Goal: Task Accomplishment & Management: Manage account settings

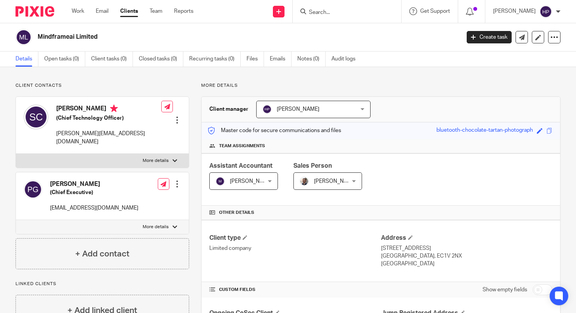
click at [351, 15] on input "Search" at bounding box center [343, 12] width 70 height 7
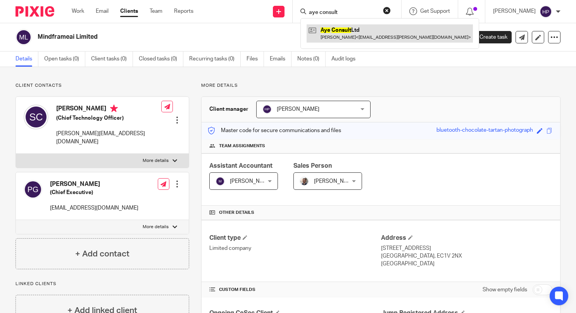
type input "aye consult"
click at [357, 34] on link at bounding box center [390, 33] width 166 height 18
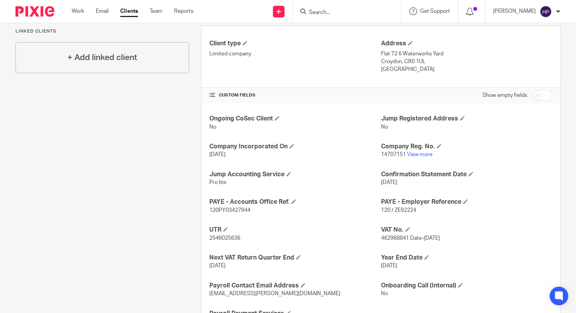
scroll to position [234, 0]
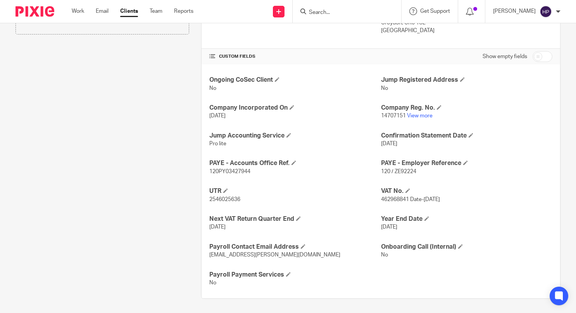
click at [536, 54] on input "checkbox" at bounding box center [543, 56] width 20 height 11
checkbox input "true"
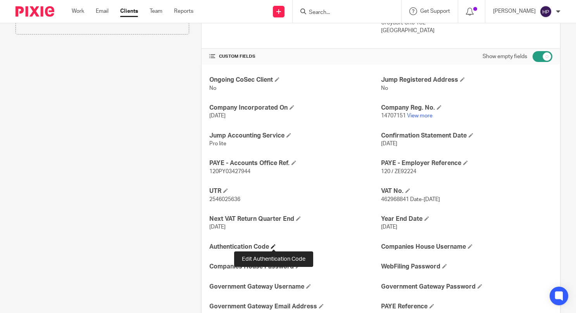
click at [273, 247] on span at bounding box center [273, 246] width 5 height 5
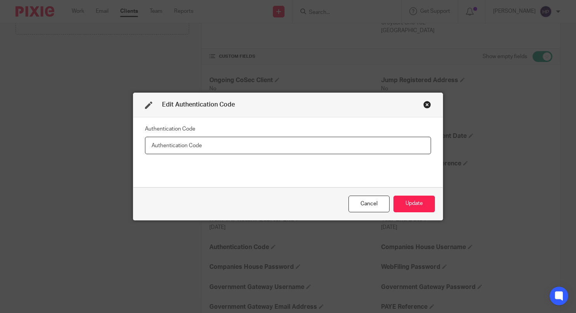
paste input "4DBH32"
type input "4DBH32"
click at [412, 202] on button "Update" at bounding box center [415, 204] width 42 height 17
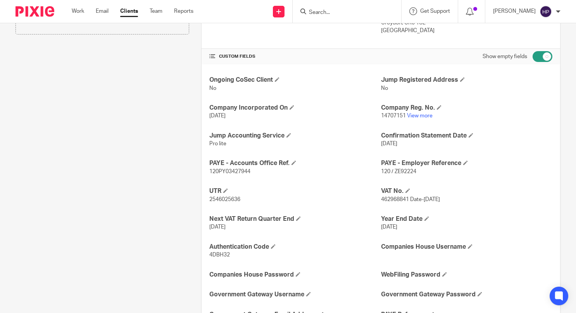
click at [93, 154] on div "Client contacts Ayesha Rosemary Hafeez (Director) 07545594479 ayesha.r.hafeez@g…" at bounding box center [96, 148] width 186 height 598
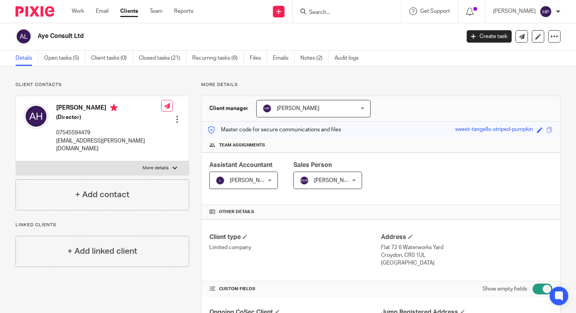
scroll to position [0, 0]
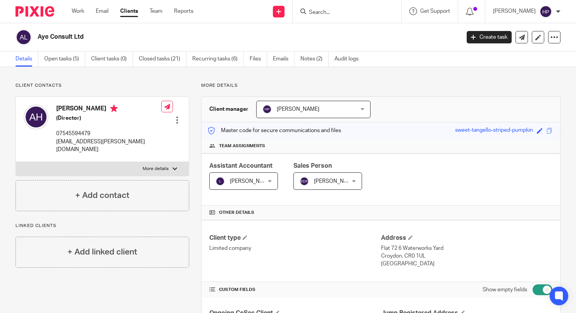
click at [350, 8] on form at bounding box center [349, 12] width 83 height 10
click at [353, 10] on input "Search" at bounding box center [343, 12] width 70 height 7
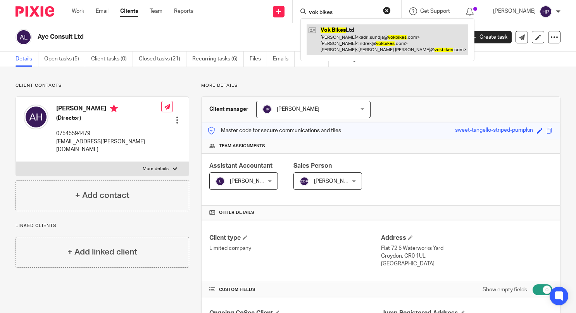
type input "vok bikes"
click at [358, 31] on link at bounding box center [388, 39] width 162 height 31
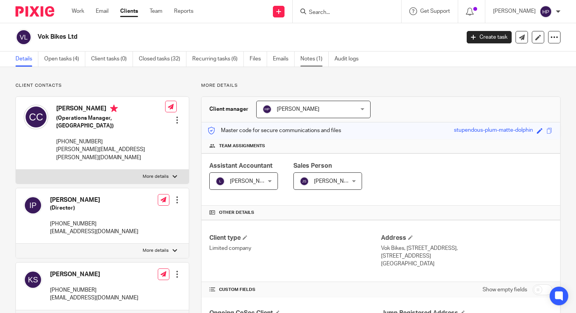
click at [313, 61] on link "Notes (1)" at bounding box center [315, 59] width 28 height 15
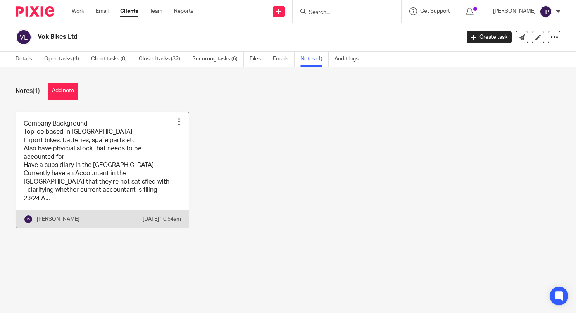
click at [111, 168] on link at bounding box center [102, 170] width 173 height 116
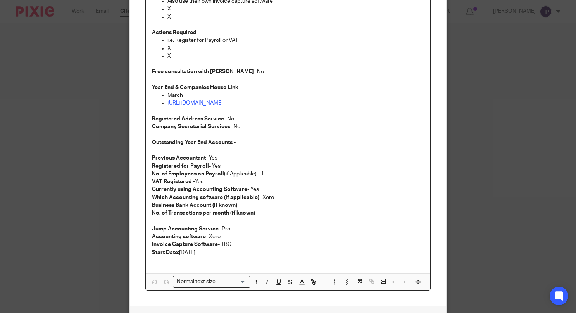
scroll to position [39, 0]
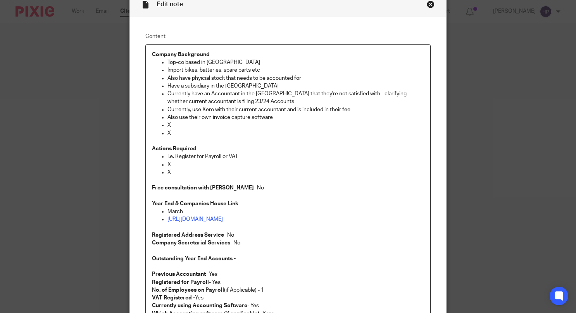
click at [429, 5] on div "Close this dialog window" at bounding box center [431, 4] width 8 height 8
